Goal: Navigation & Orientation: Find specific page/section

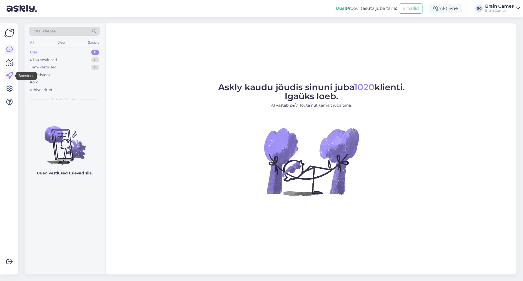
click at [11, 76] on icon at bounding box center [9, 75] width 7 height 7
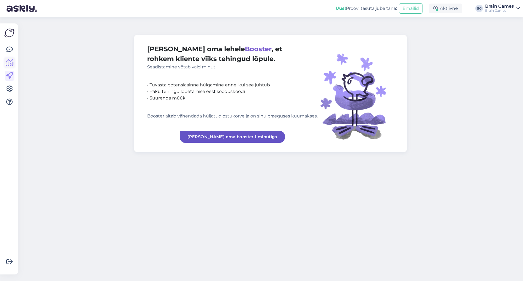
click at [10, 65] on icon at bounding box center [10, 62] width 8 height 7
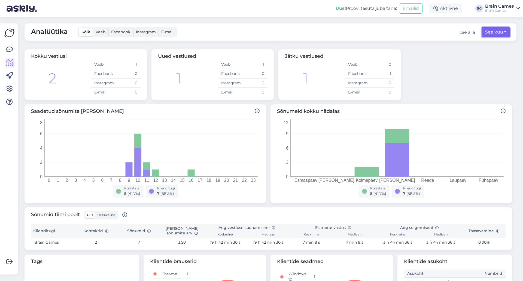
click at [485, 36] on button "See kuu" at bounding box center [496, 32] width 28 height 10
select select "9"
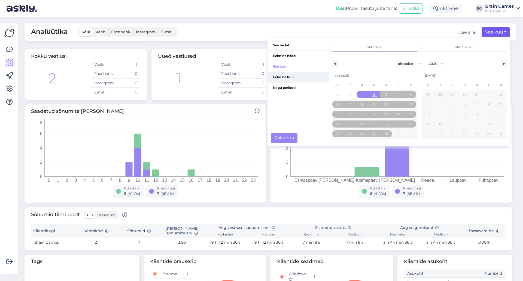
click at [292, 76] on span "Eelmine kuu" at bounding box center [298, 77] width 61 height 10
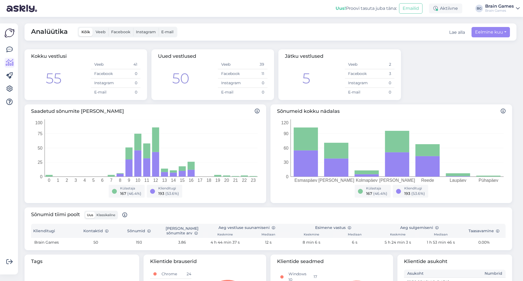
click at [518, 7] on icon at bounding box center [518, 8] width 4 height 4
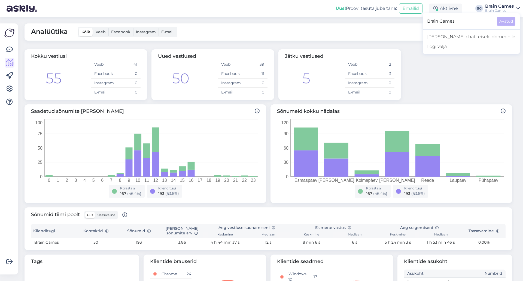
click at [518, 7] on icon at bounding box center [518, 8] width 4 height 4
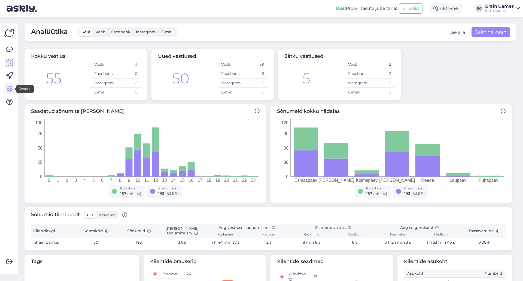
click at [10, 90] on icon at bounding box center [9, 89] width 7 height 7
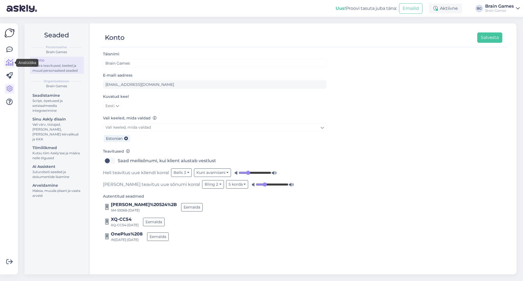
click at [9, 60] on icon at bounding box center [10, 62] width 8 height 7
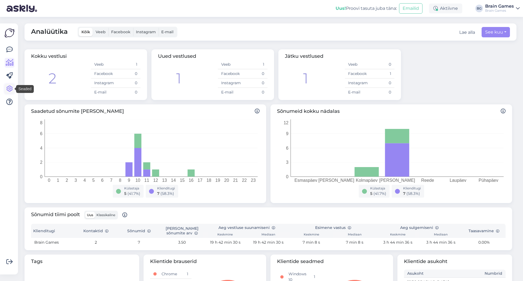
click at [8, 85] on link at bounding box center [10, 89] width 10 height 10
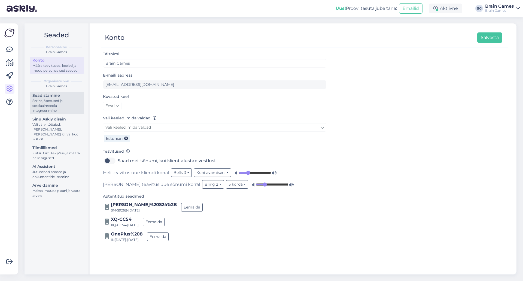
click at [66, 94] on div "Seadistamine" at bounding box center [56, 96] width 49 height 6
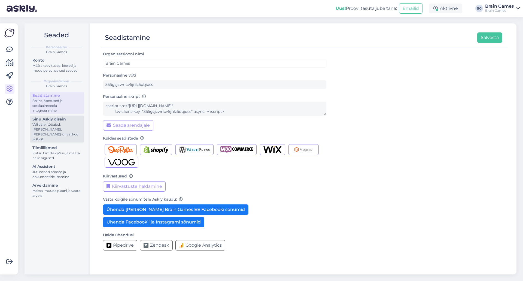
click at [66, 129] on div "Vali värv, tööajad, [PERSON_NAME], [PERSON_NAME] kiirvalikud ja KKK" at bounding box center [56, 132] width 49 height 20
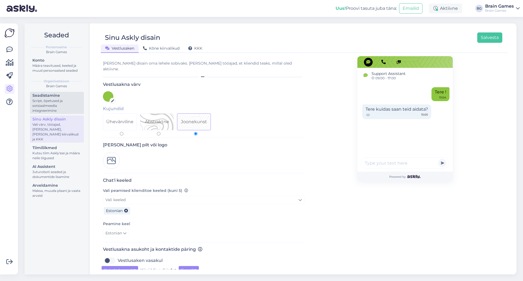
click at [64, 105] on div "Script, õpetused ja sotsiaalmeedia integreerimine" at bounding box center [56, 105] width 49 height 15
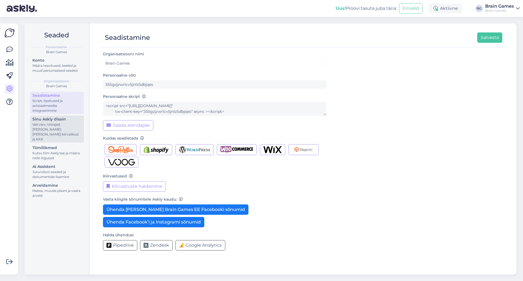
click at [56, 122] on div "Vali värv, tööajad, [PERSON_NAME], [PERSON_NAME] kiirvalikud ja KKK" at bounding box center [56, 132] width 49 height 20
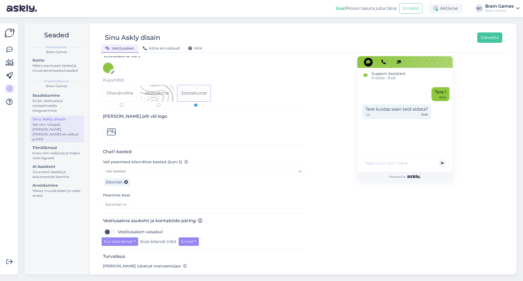
scroll to position [22, 0]
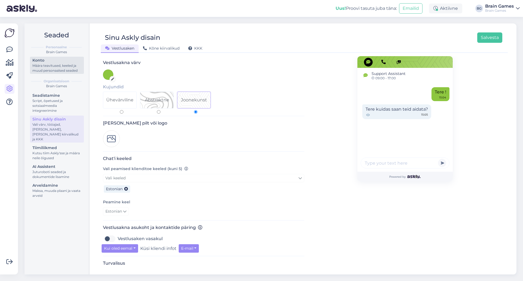
click at [53, 62] on div "Konto" at bounding box center [56, 60] width 49 height 6
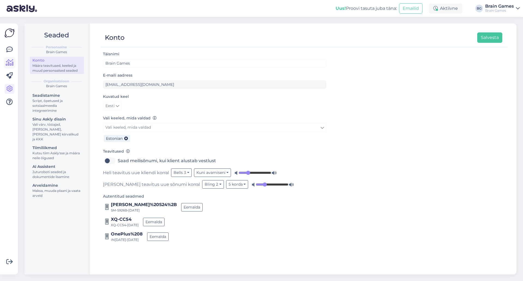
click at [13, 66] on icon at bounding box center [10, 62] width 8 height 7
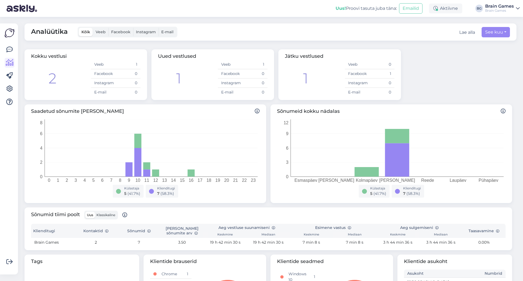
click at [520, 9] on icon at bounding box center [518, 8] width 4 height 4
click at [421, 34] on div "Analüütika Kõik Veeb Facebook Instagram E-mail Lae alla See kuu" at bounding box center [271, 31] width 492 height 17
click at [11, 44] on div at bounding box center [9, 149] width 10 height 242
click at [11, 45] on link at bounding box center [10, 50] width 10 height 10
